Goal: Task Accomplishment & Management: Complete application form

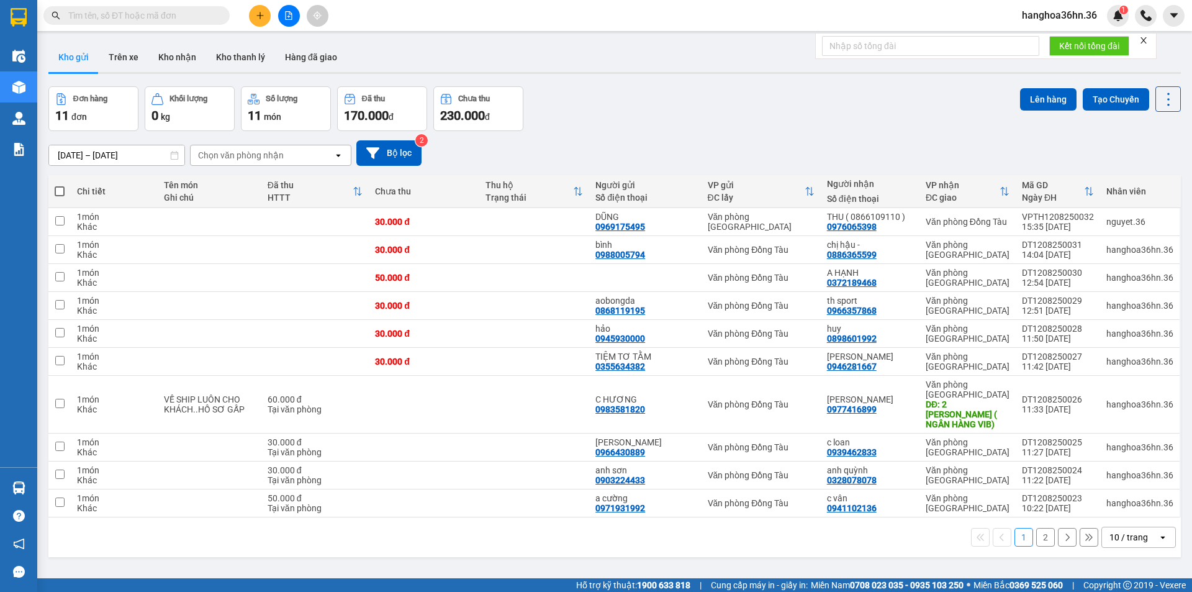
click at [262, 20] on button at bounding box center [260, 16] width 22 height 22
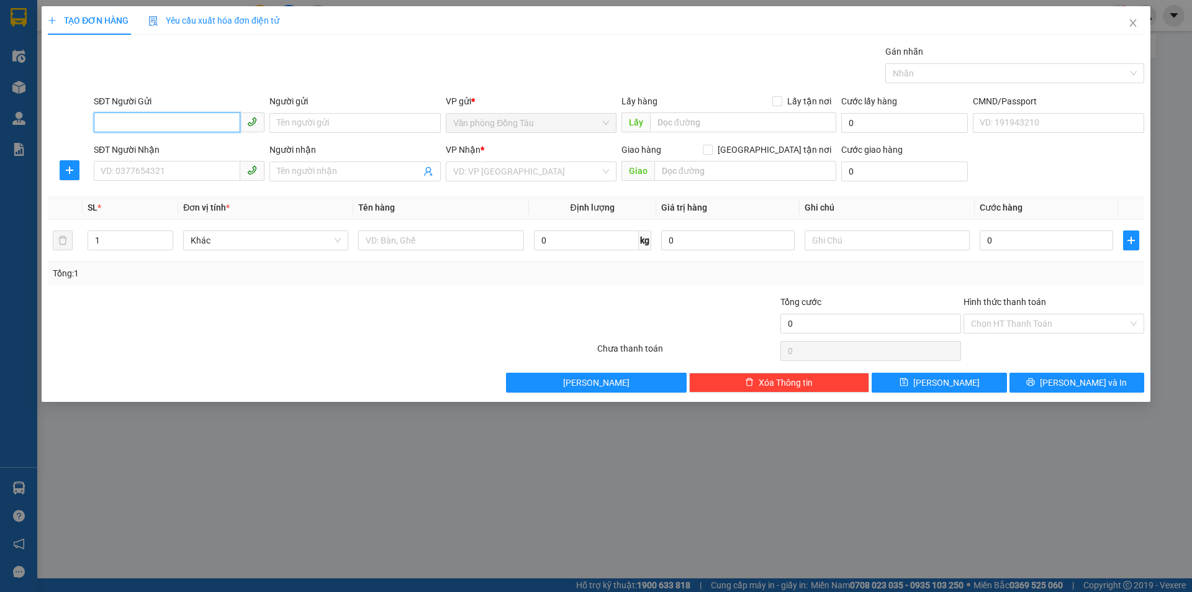
click at [198, 128] on input "SĐT Người Gửi" at bounding box center [167, 122] width 146 height 20
type input "0397993329"
click at [304, 117] on input "Người gửi" at bounding box center [354, 123] width 171 height 20
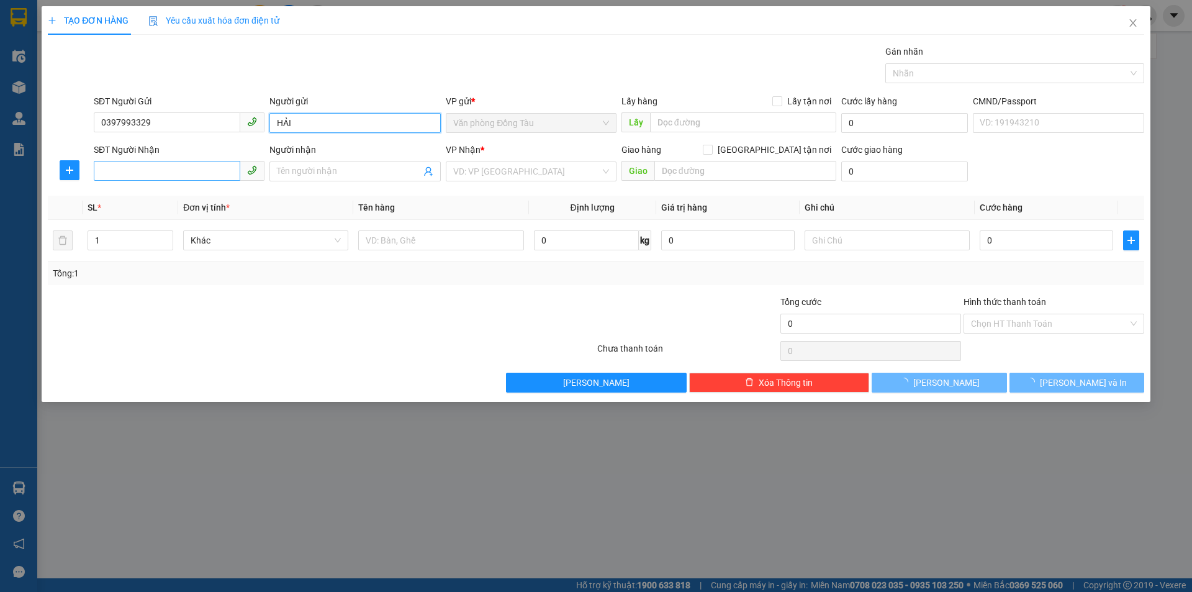
type input "HẢI"
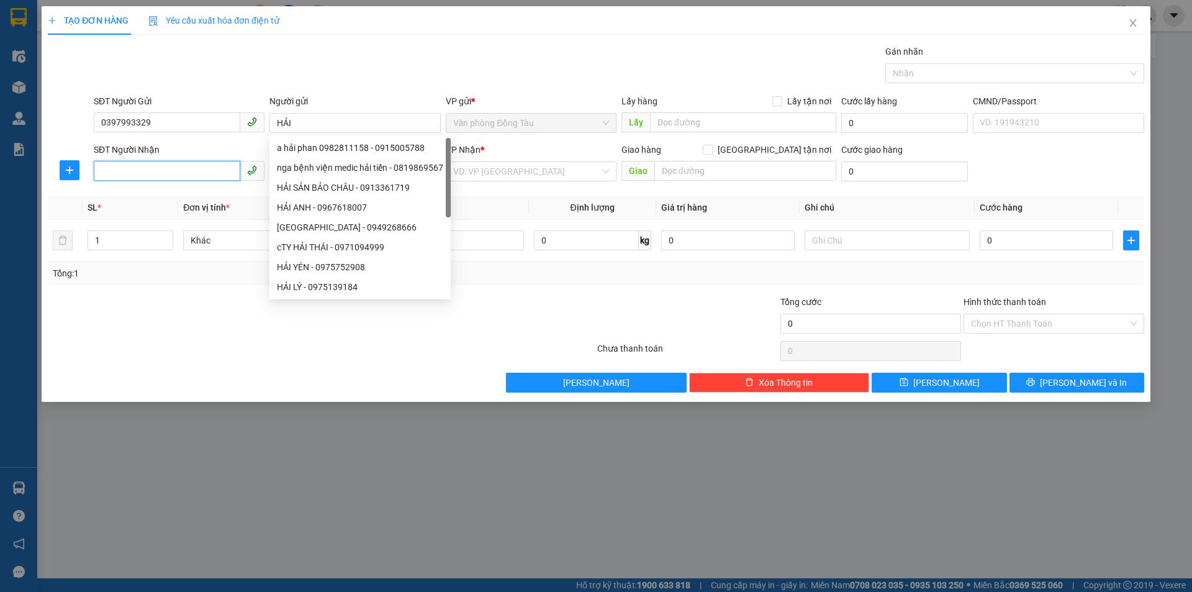
click at [173, 166] on input "SĐT Người Nhận" at bounding box center [167, 171] width 146 height 20
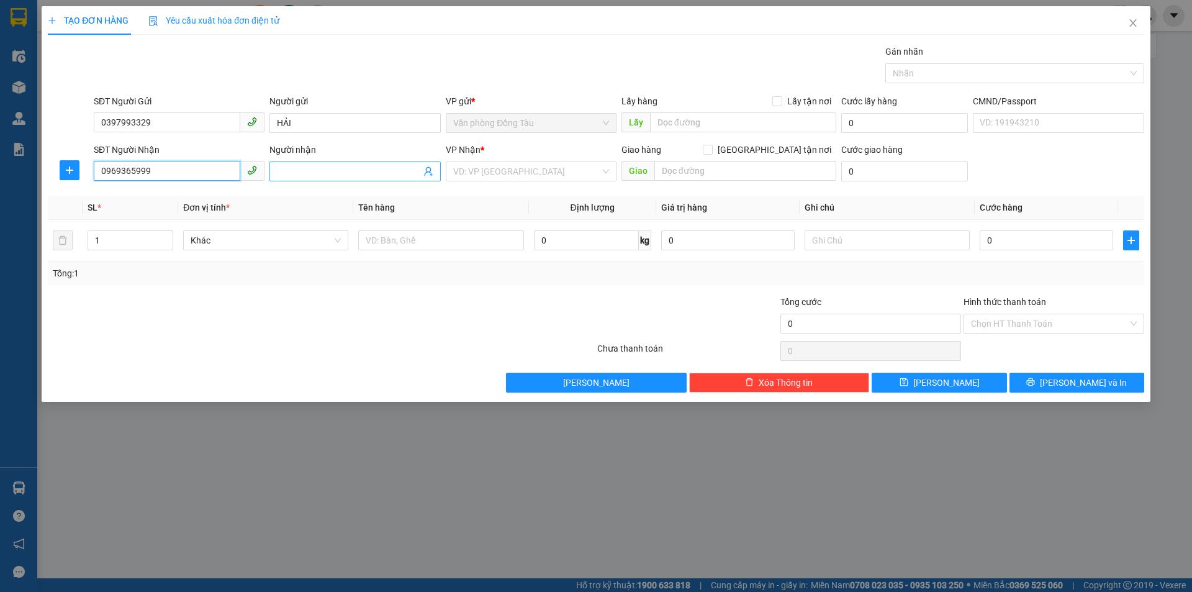
type input "0969365999"
click at [303, 174] on input "Người nhận" at bounding box center [348, 171] width 143 height 14
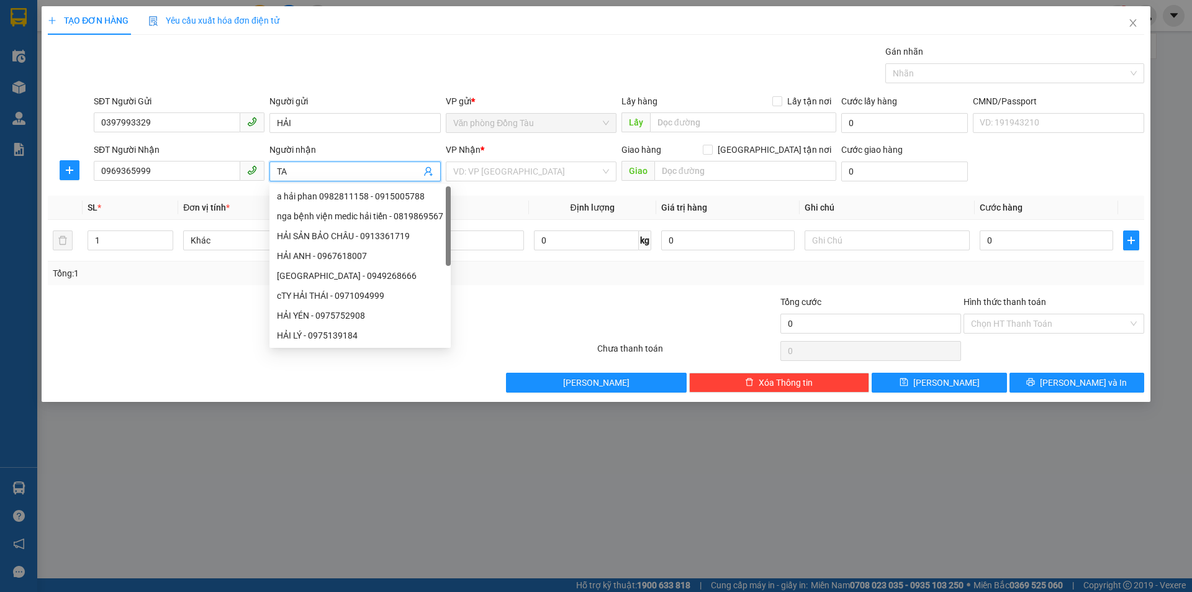
type input "T"
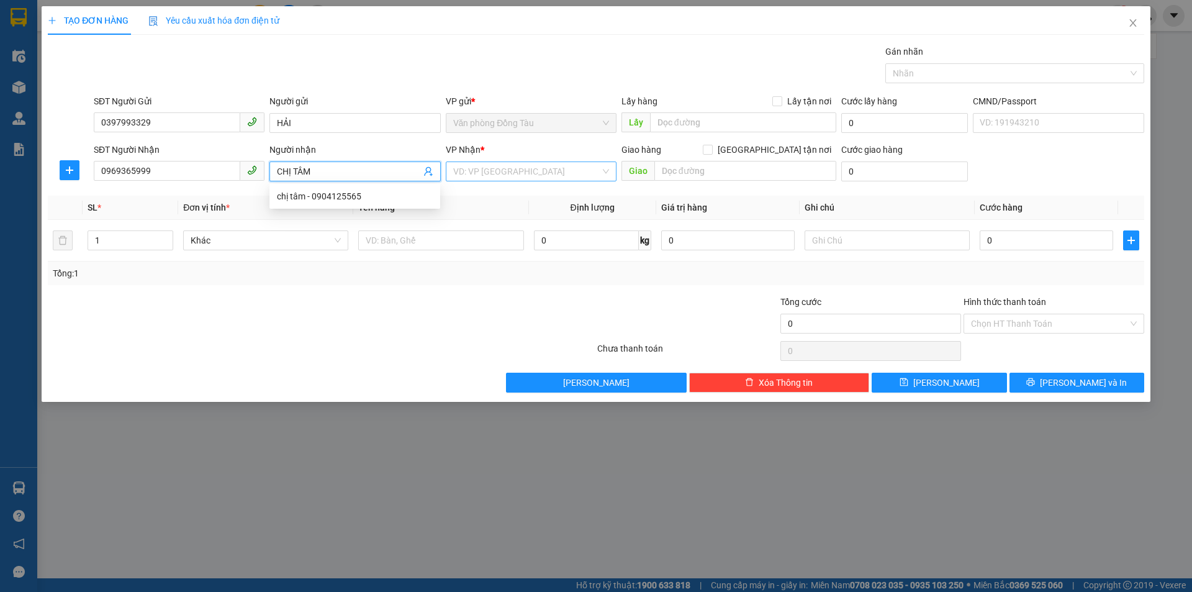
type input "CHỊ TÂM"
click at [506, 173] on input "search" at bounding box center [526, 171] width 147 height 19
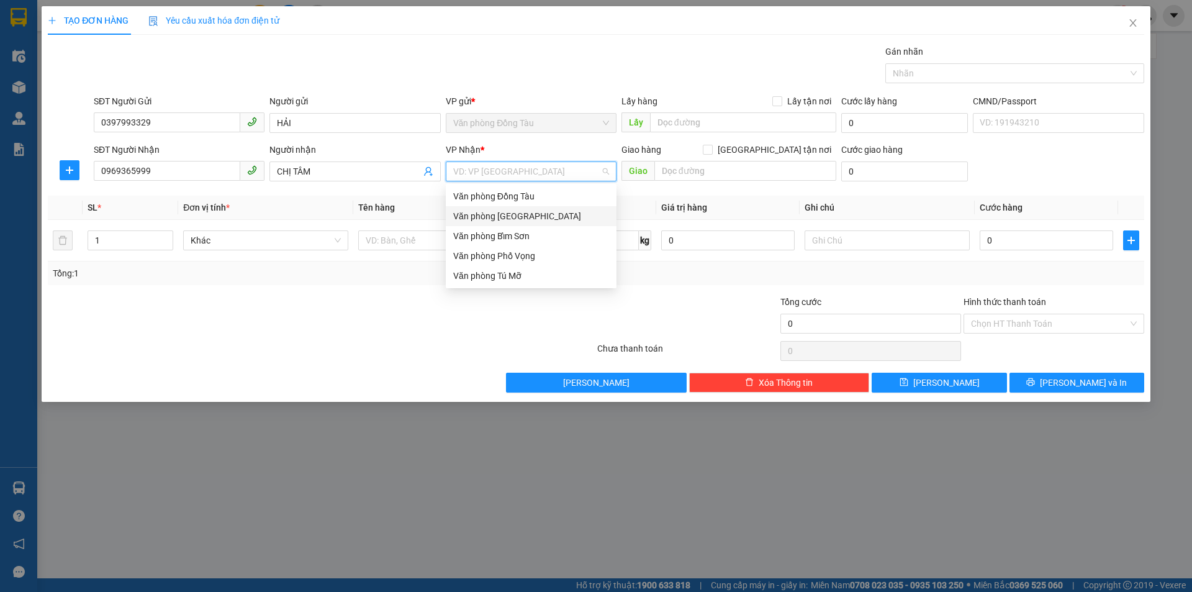
click at [541, 214] on div "Văn phòng [GEOGRAPHIC_DATA]" at bounding box center [531, 216] width 156 height 14
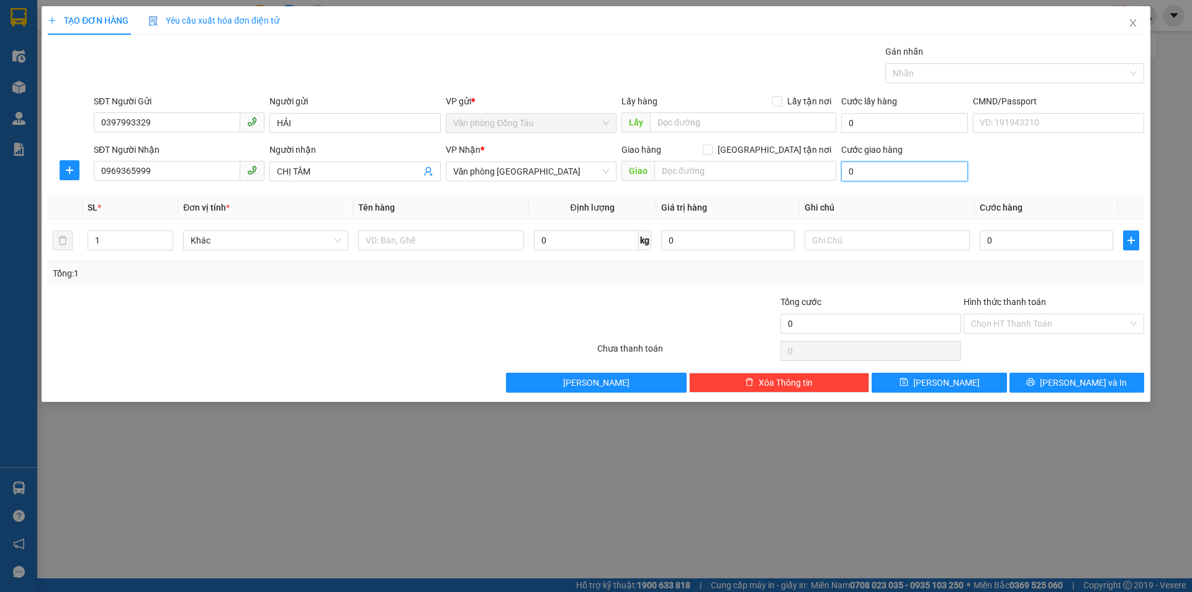
click at [901, 176] on input "0" at bounding box center [904, 171] width 127 height 20
type input "3"
type input "0"
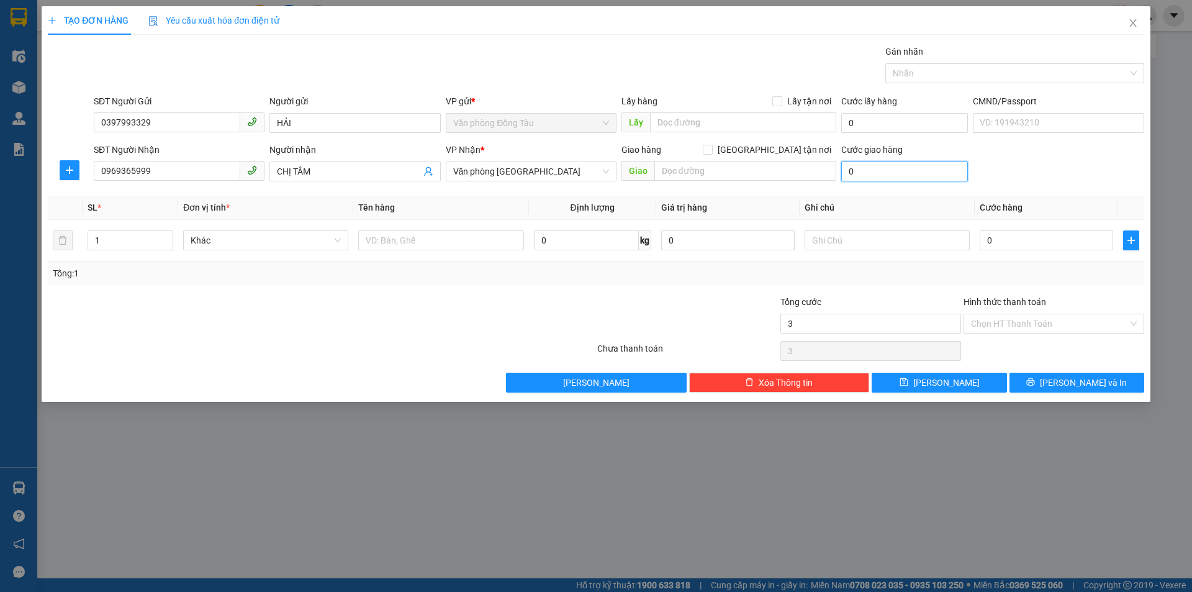
type input "0"
click at [1052, 240] on input "0" at bounding box center [1046, 240] width 133 height 20
type input "3"
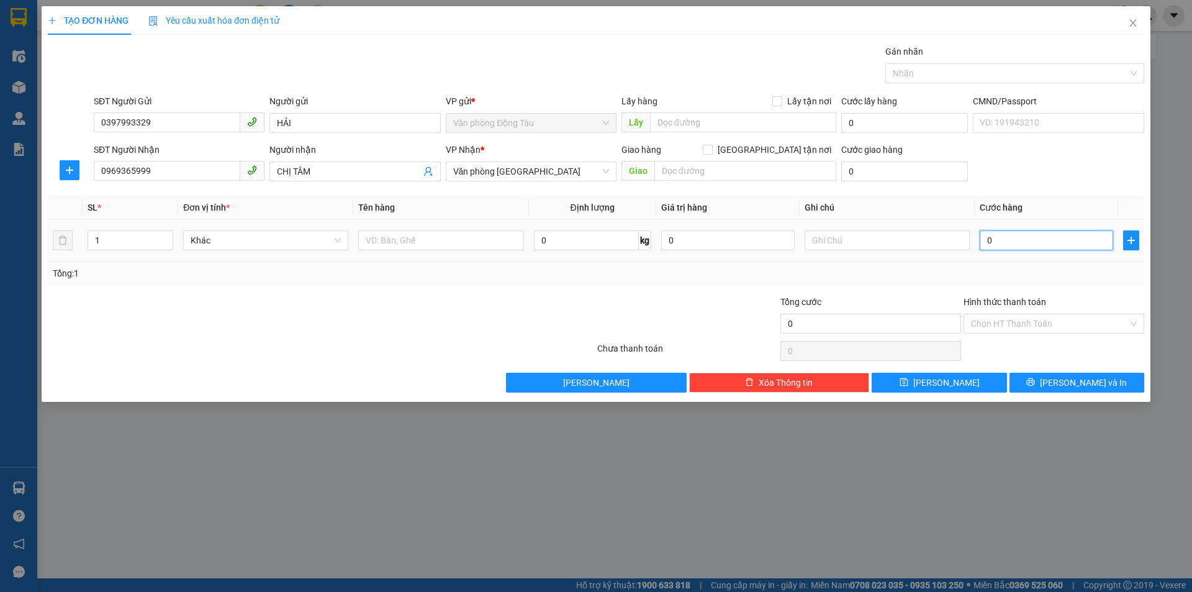
type input "3"
type input "30"
type input "300"
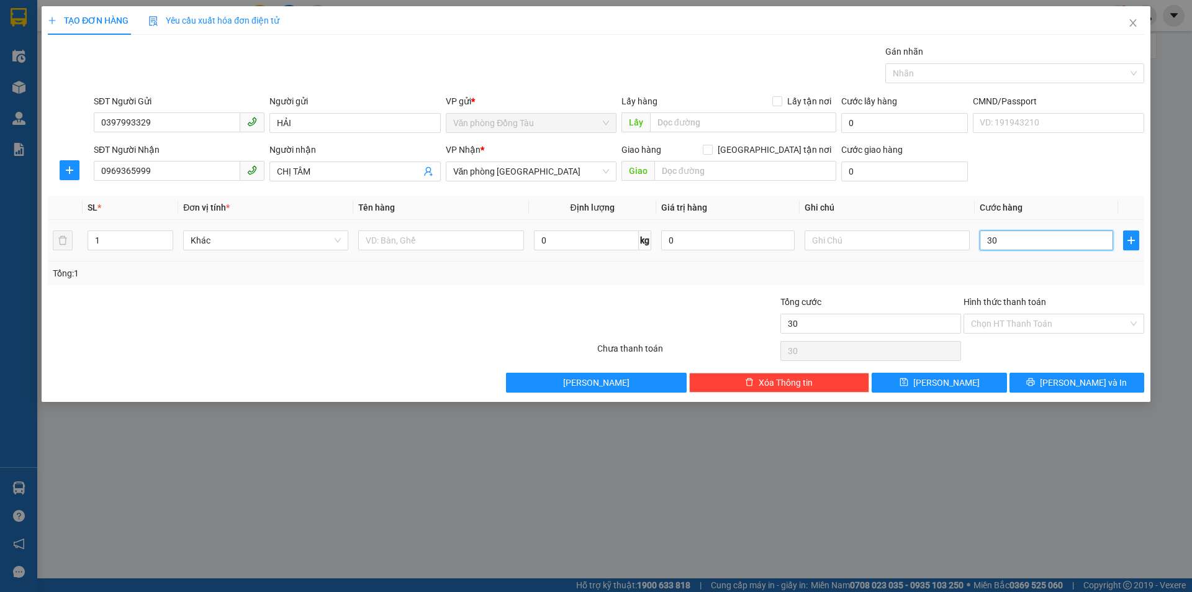
type input "300"
type input "3.000"
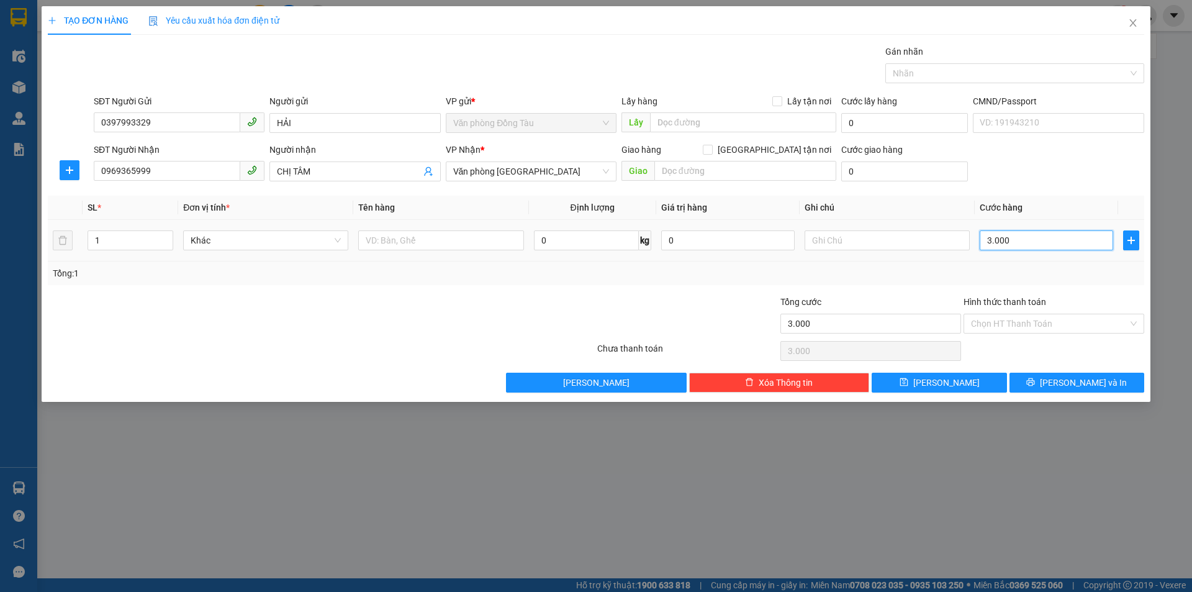
type input "30.000"
type input "300.000"
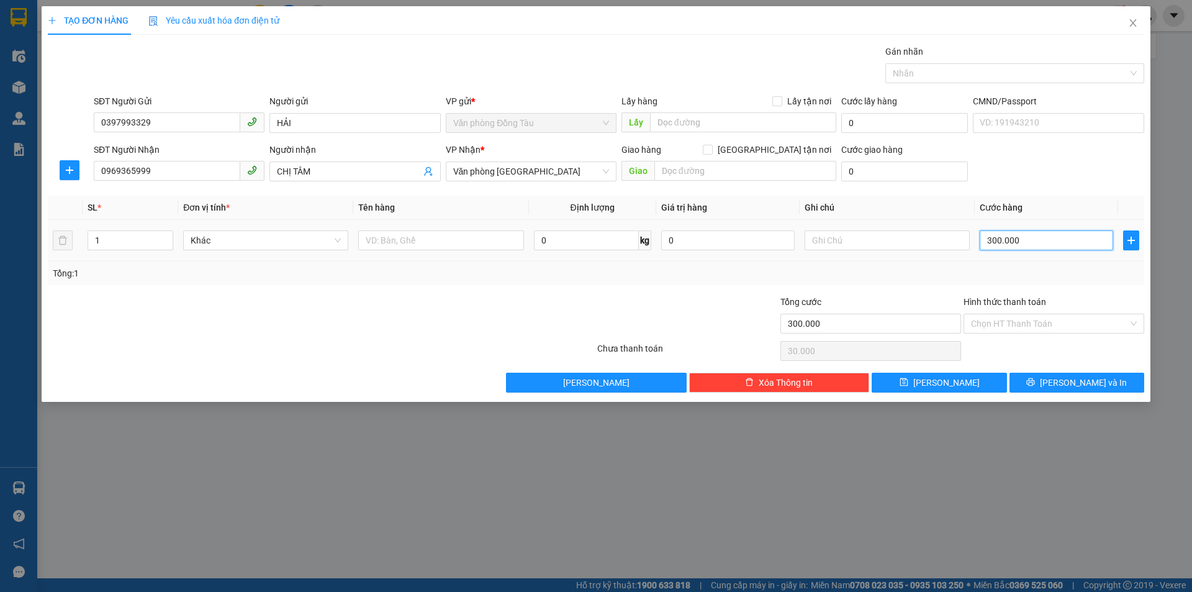
type input "300.000"
type input "30.000"
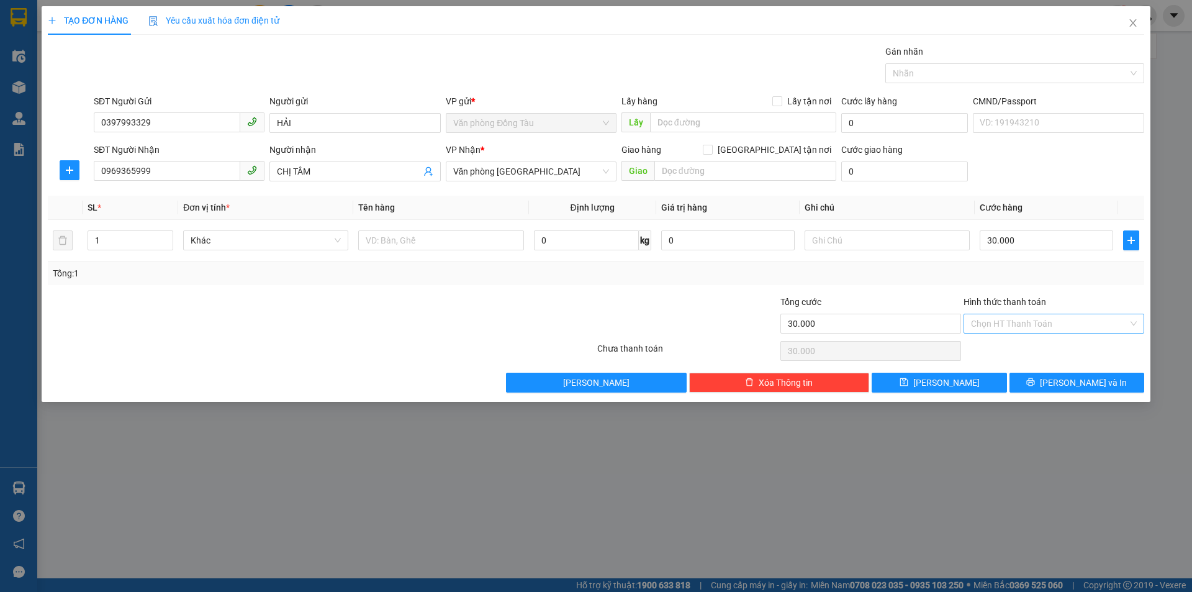
click at [1037, 318] on input "Hình thức thanh toán" at bounding box center [1049, 323] width 157 height 19
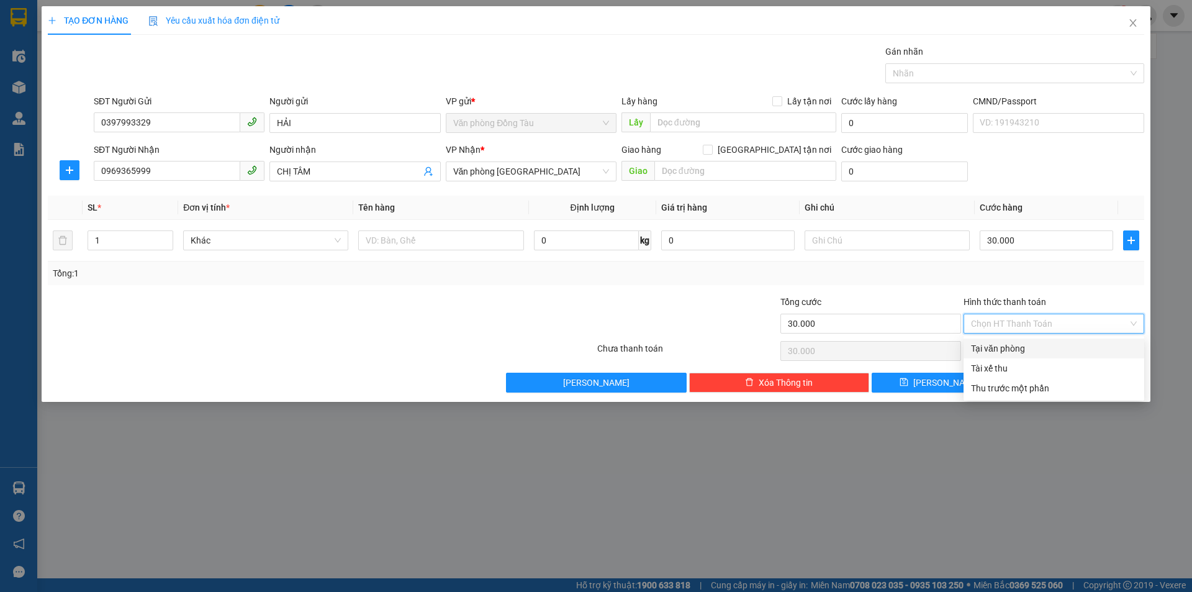
click at [1025, 345] on div "Tại văn phòng" at bounding box center [1054, 348] width 166 height 14
type input "0"
click at [1062, 380] on button "[PERSON_NAME] và In" at bounding box center [1076, 382] width 135 height 20
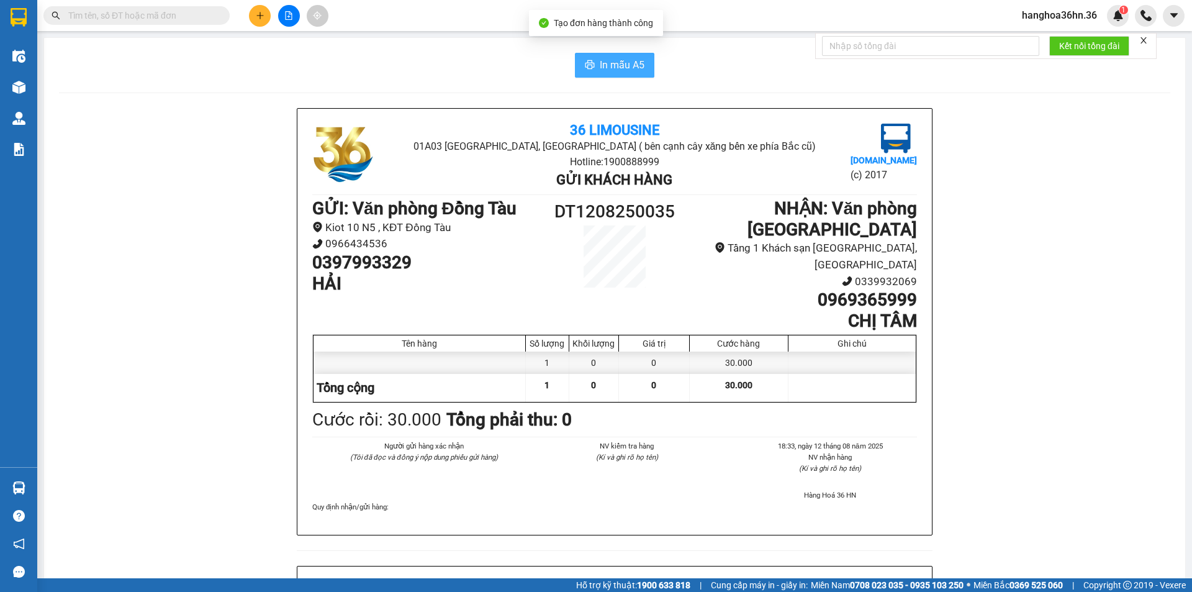
click at [603, 68] on span "In mẫu A5" at bounding box center [622, 65] width 45 height 16
